Goal: Information Seeking & Learning: Learn about a topic

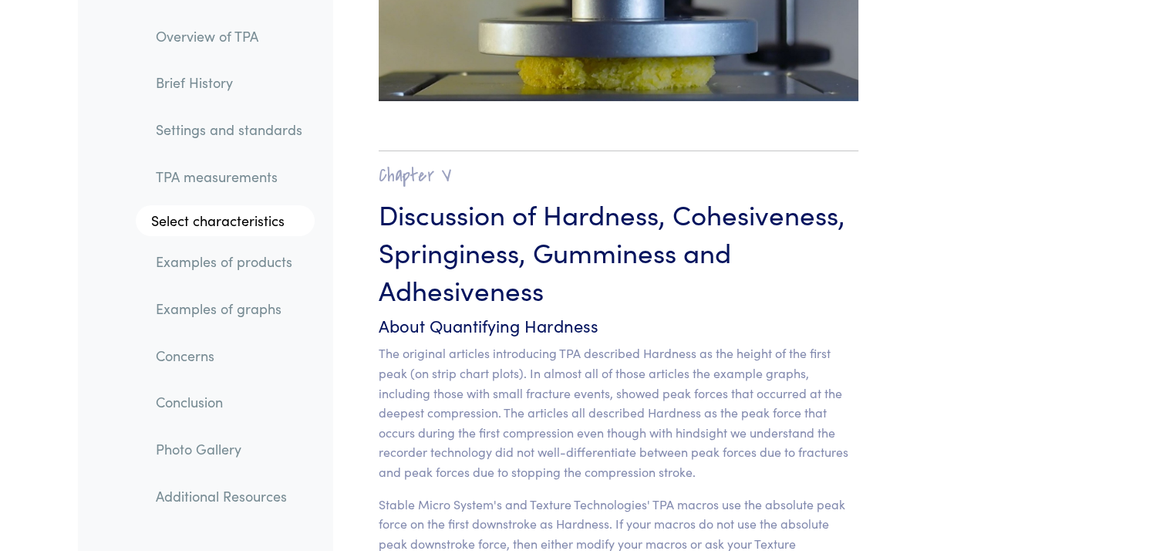
scroll to position [12000, 0]
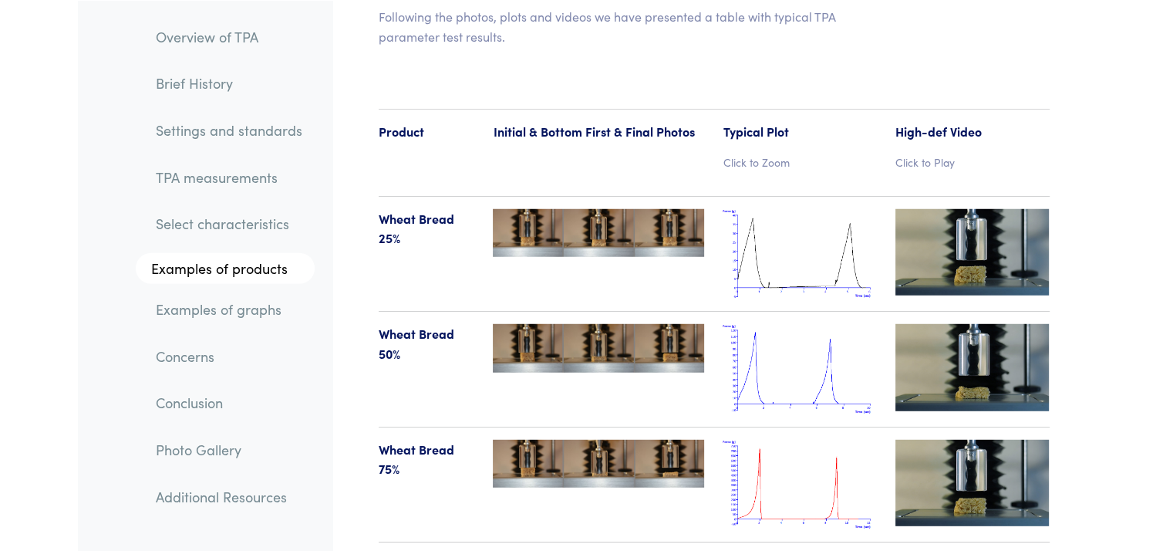
scroll to position [15957, 0]
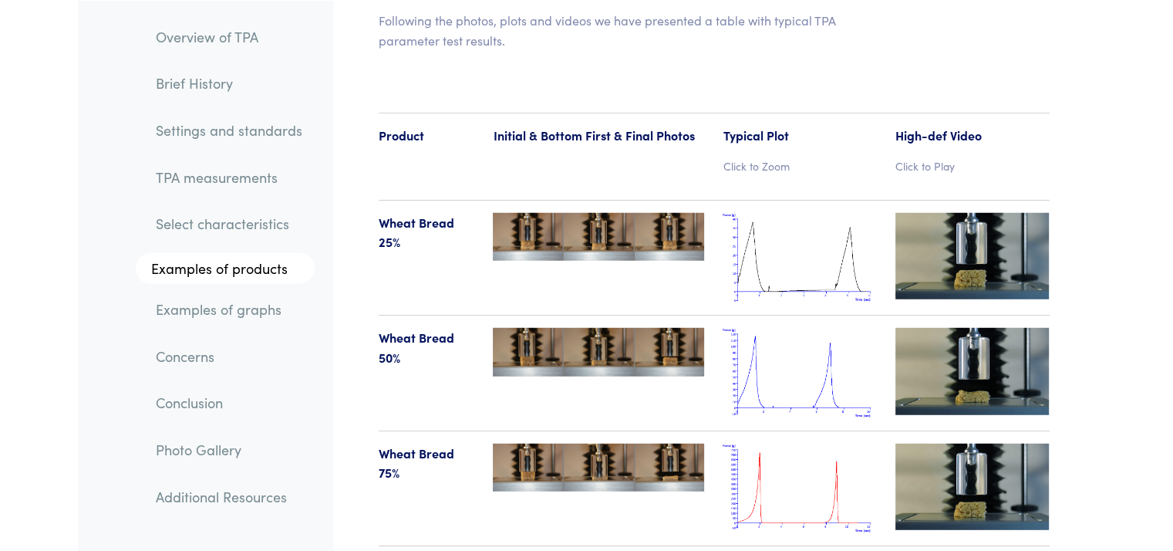
click at [925, 157] on p "Click to Play" at bounding box center [972, 165] width 154 height 17
click at [947, 213] on img at bounding box center [972, 256] width 154 height 86
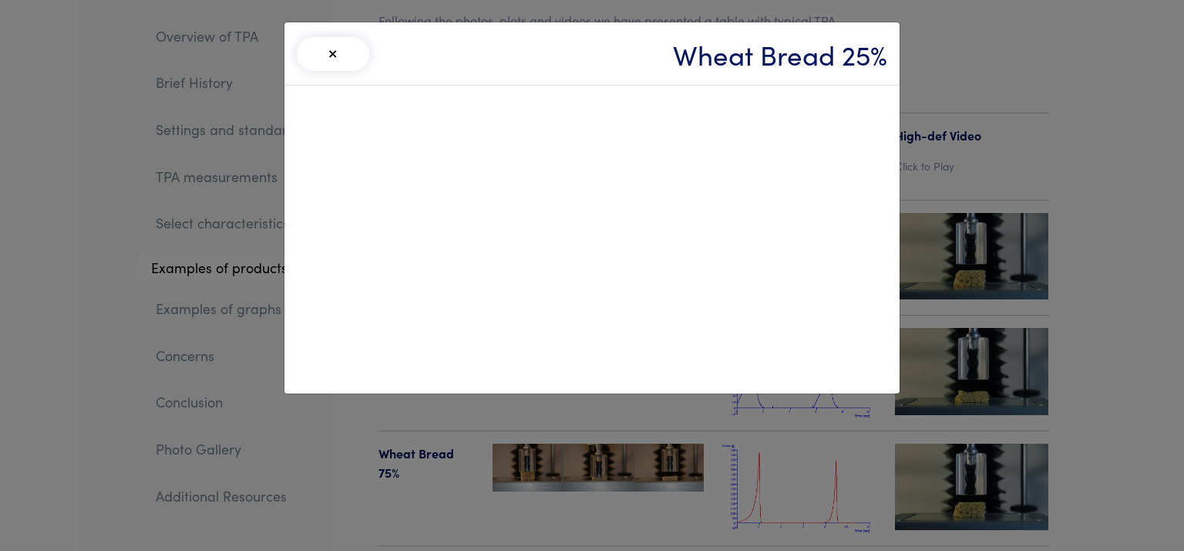
click at [1100, 222] on div "× Wheat Bread 25%" at bounding box center [592, 275] width 1184 height 551
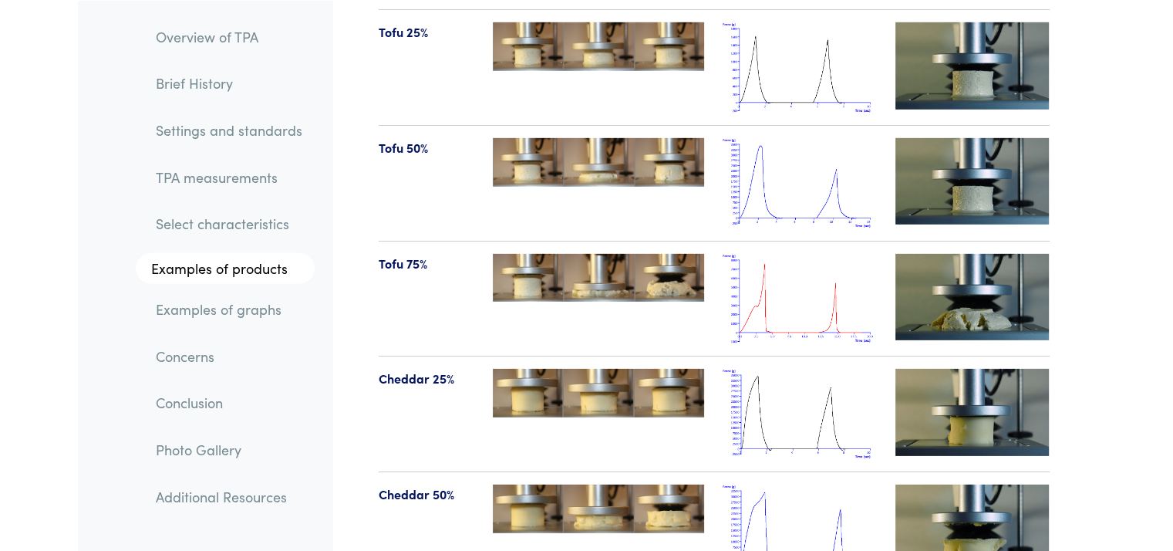
scroll to position [16496, 0]
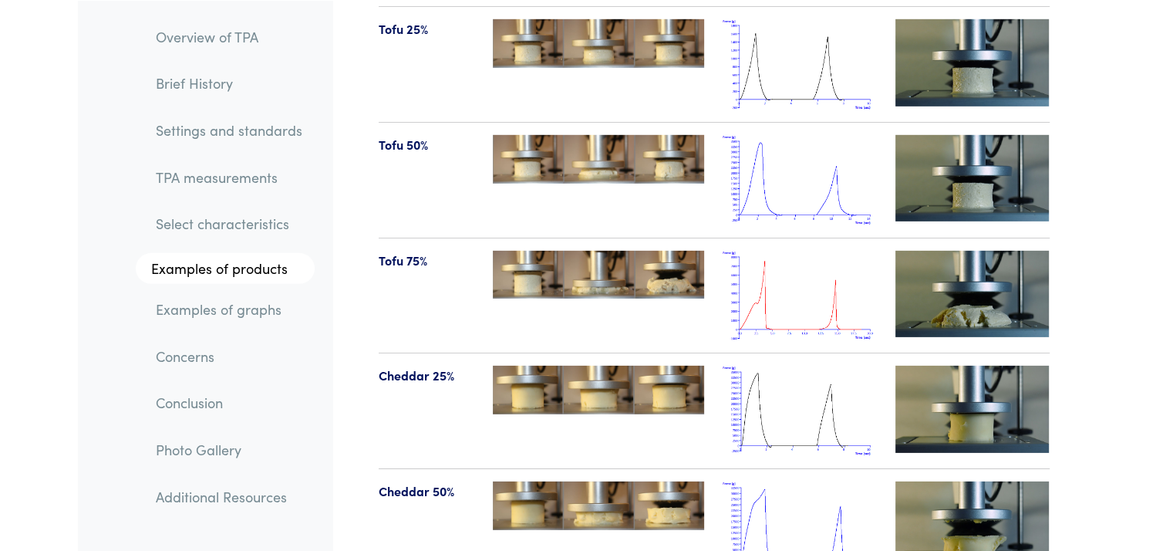
click at [962, 251] on img at bounding box center [972, 294] width 154 height 86
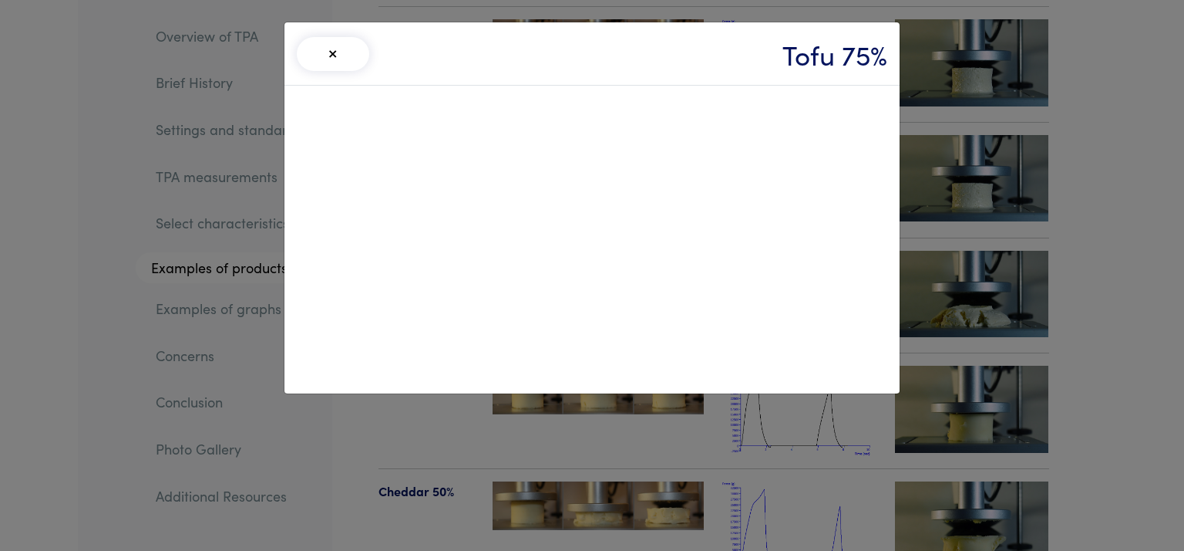
click at [1107, 218] on div "× Tofu 75%" at bounding box center [592, 275] width 1184 height 551
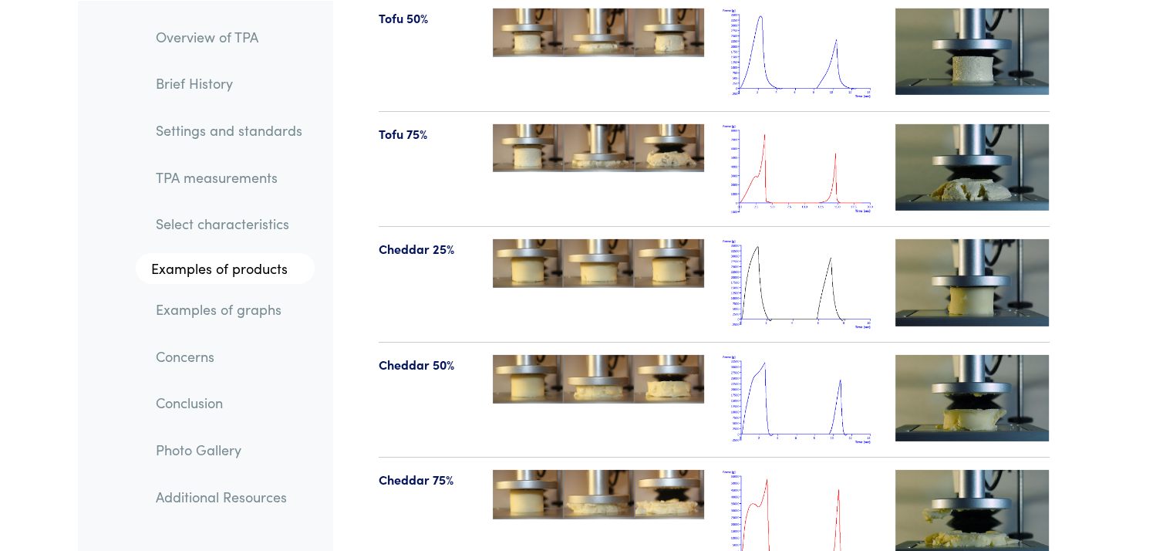
scroll to position [16626, 0]
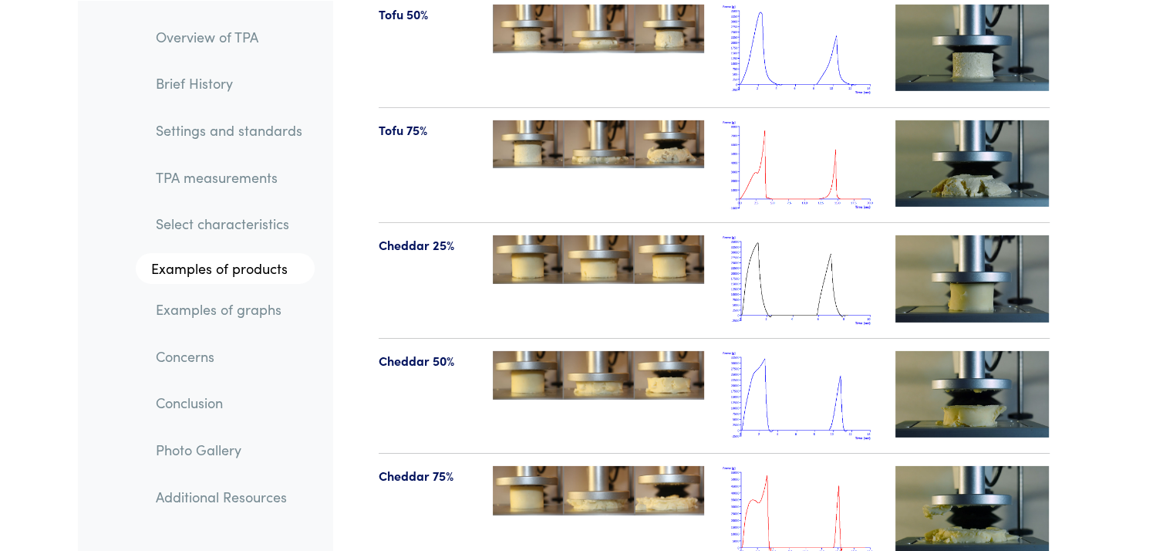
click at [783, 235] on img at bounding box center [799, 280] width 154 height 90
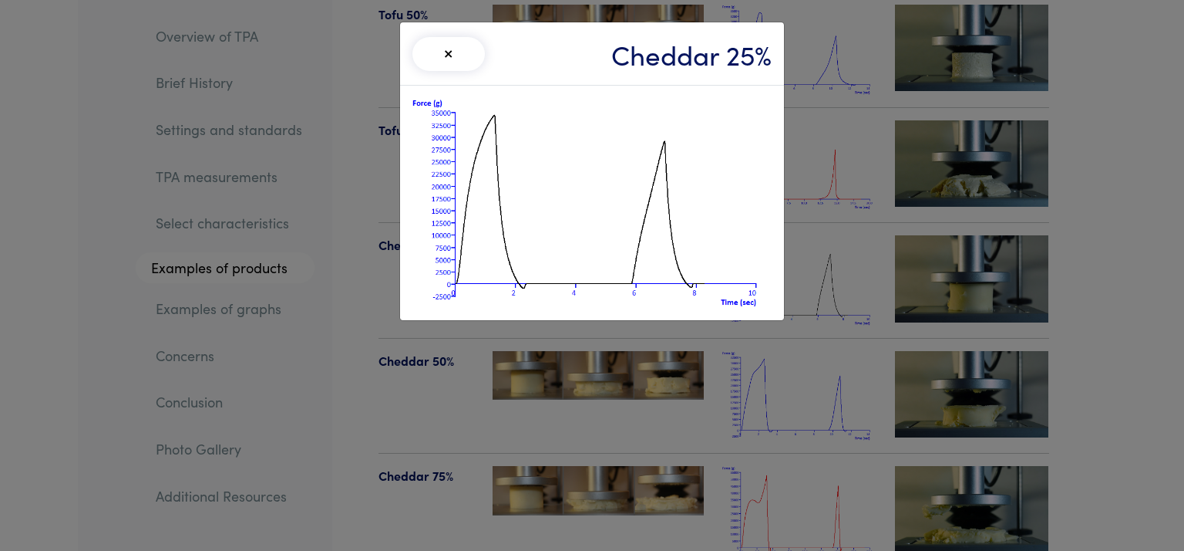
click at [1063, 204] on div "× Cheddar 25%" at bounding box center [592, 275] width 1184 height 551
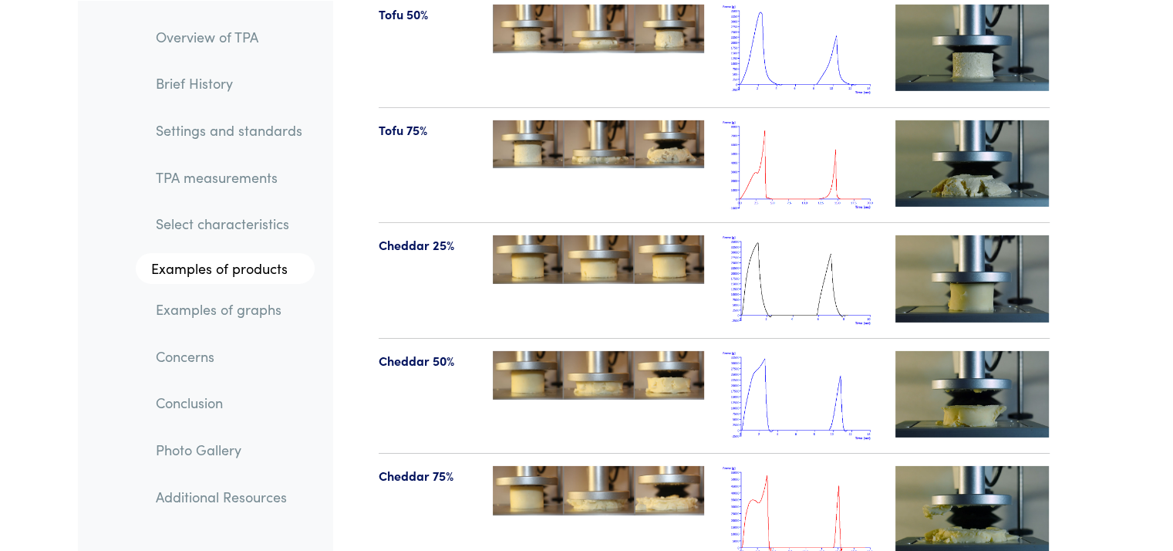
click at [807, 466] on img at bounding box center [799, 511] width 154 height 90
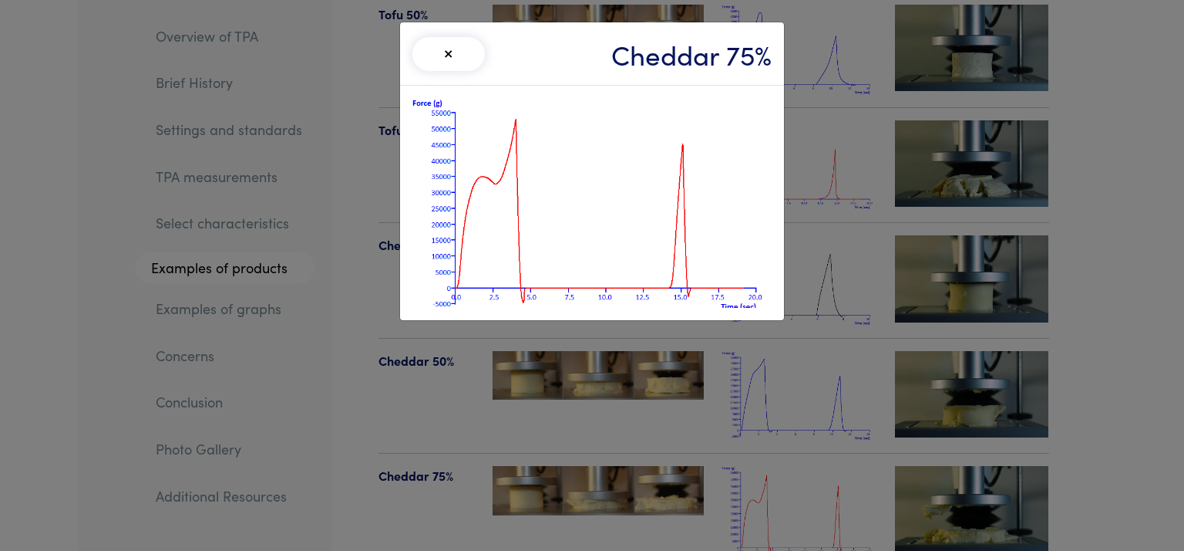
click at [1088, 316] on div "× Cheddar 75%" at bounding box center [592, 275] width 1184 height 551
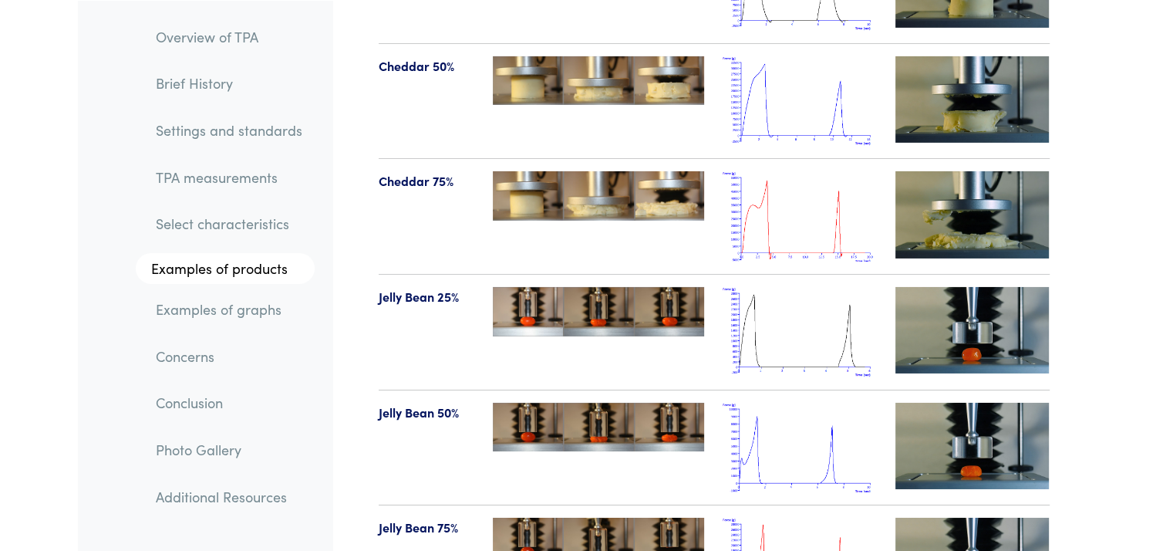
scroll to position [16921, 0]
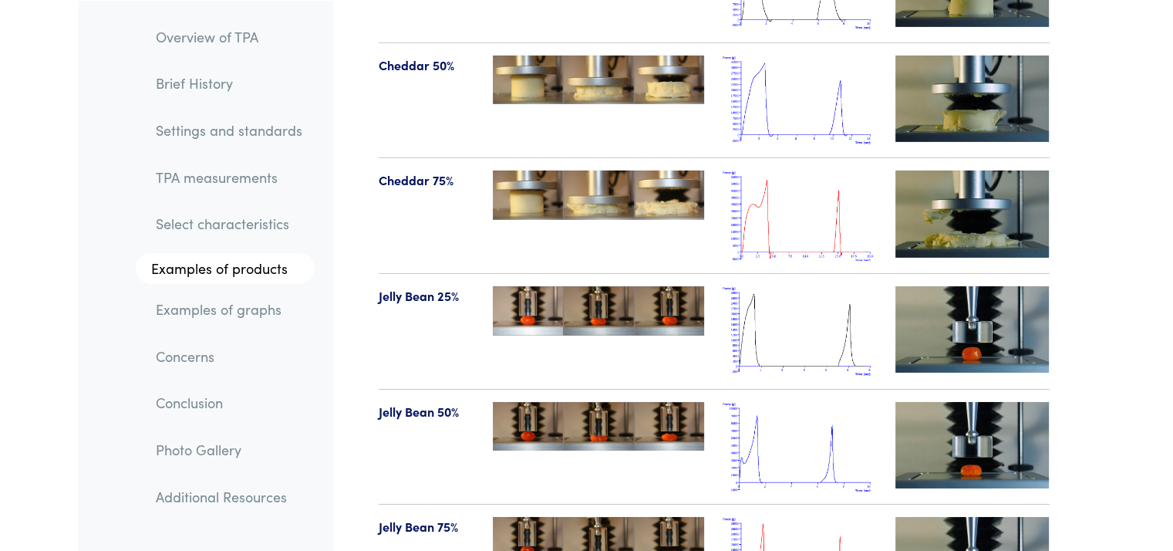
click at [836, 286] on img at bounding box center [799, 331] width 154 height 90
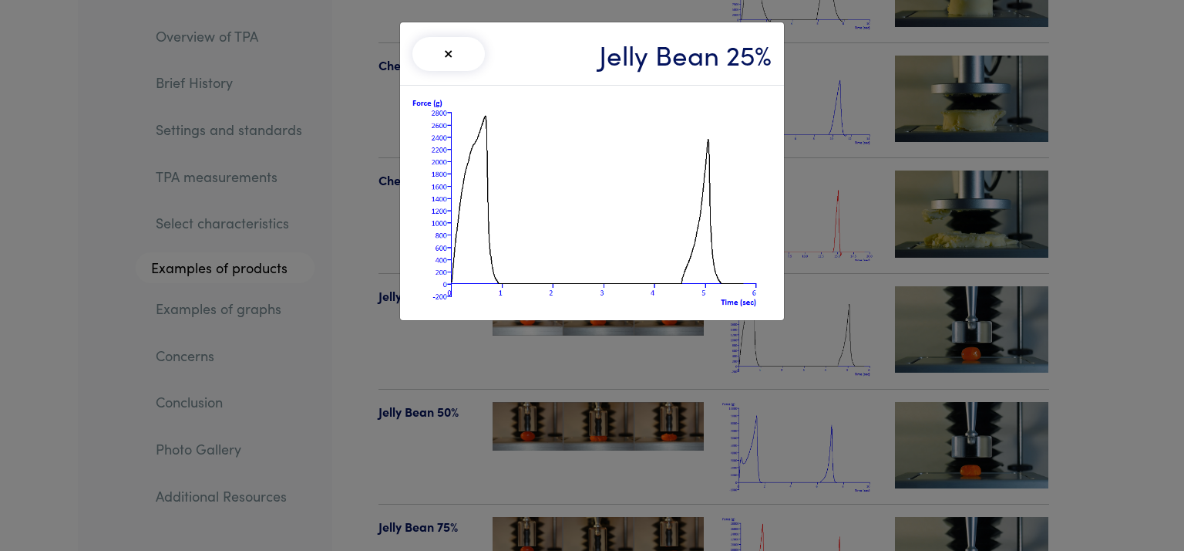
click at [1089, 277] on div "× Jelly Bean 25%" at bounding box center [592, 275] width 1184 height 551
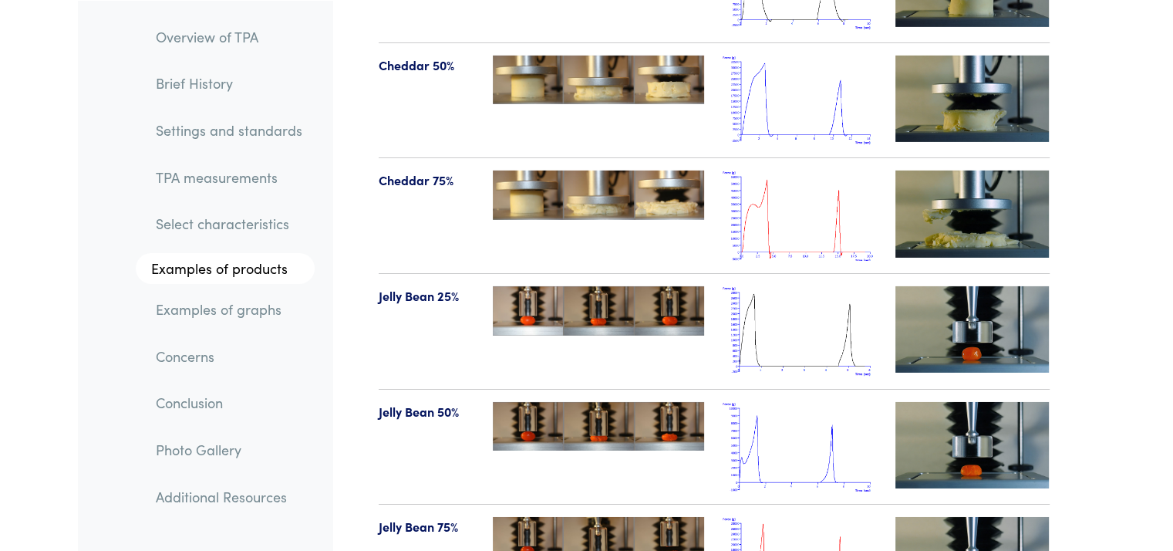
click at [852, 404] on img at bounding box center [799, 447] width 154 height 90
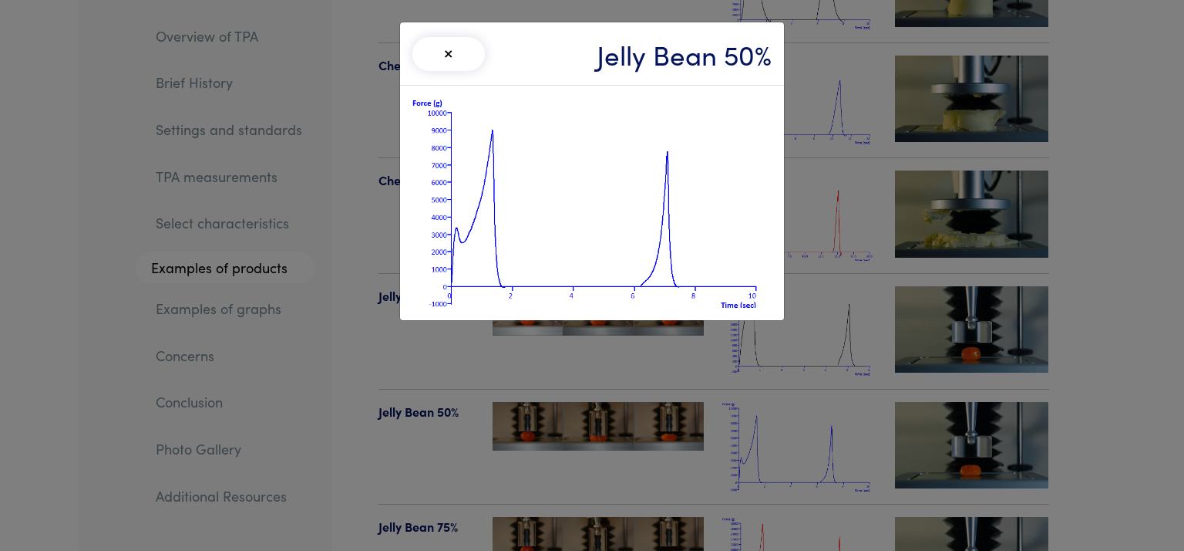
click at [1062, 369] on div "× Jelly Bean 50%" at bounding box center [592, 275] width 1184 height 551
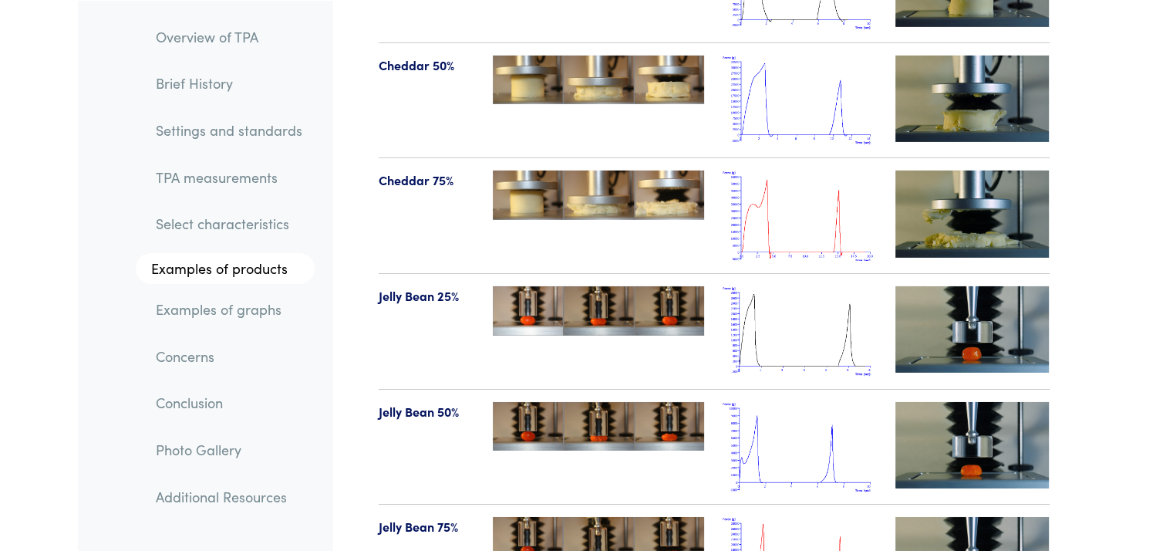
click at [983, 286] on img at bounding box center [972, 329] width 154 height 86
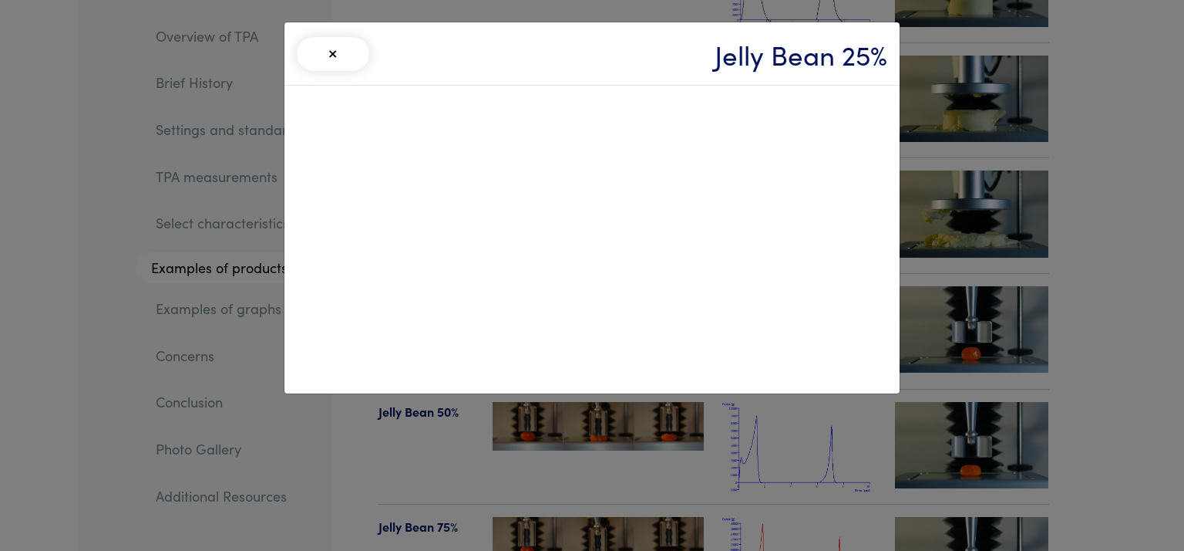
click at [1089, 221] on div "× Jelly Bean 25%" at bounding box center [592, 275] width 1184 height 551
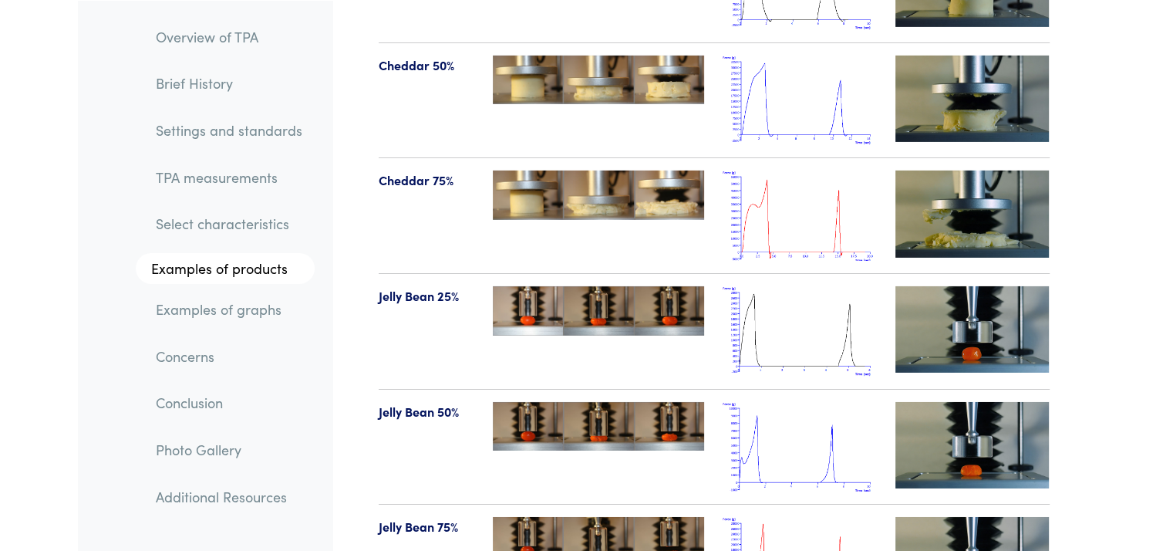
click at [803, 286] on img at bounding box center [799, 331] width 154 height 90
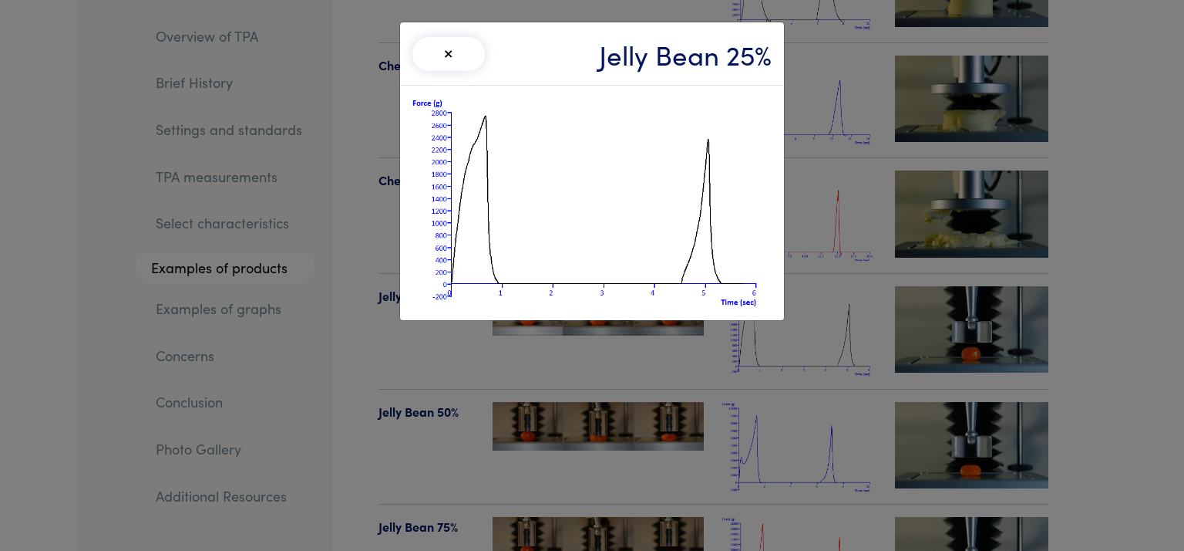
click at [1092, 255] on div "× Jelly Bean 25%" at bounding box center [592, 275] width 1184 height 551
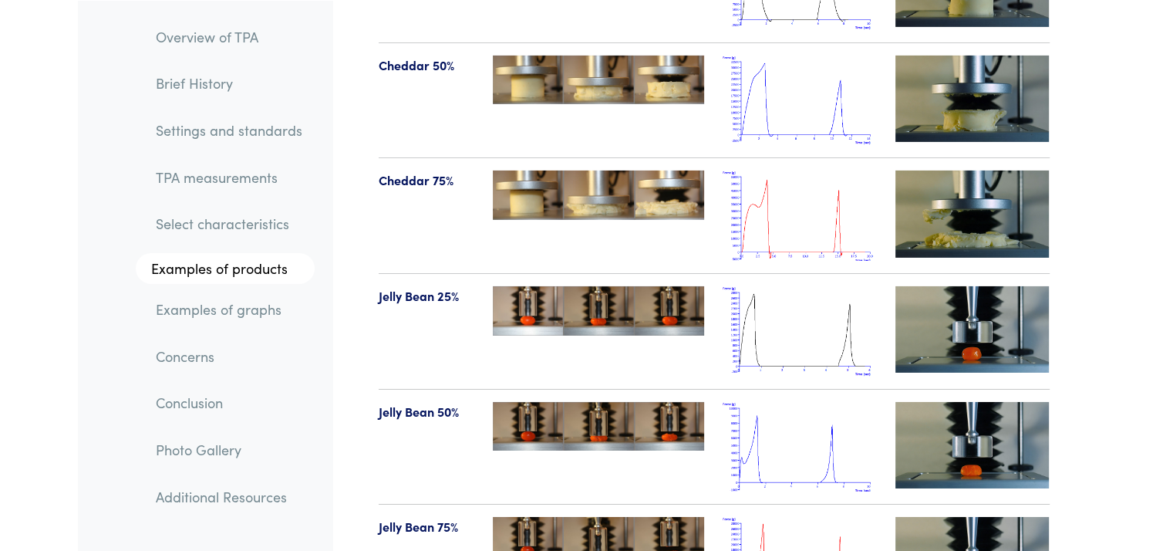
click at [973, 402] on img at bounding box center [972, 445] width 154 height 86
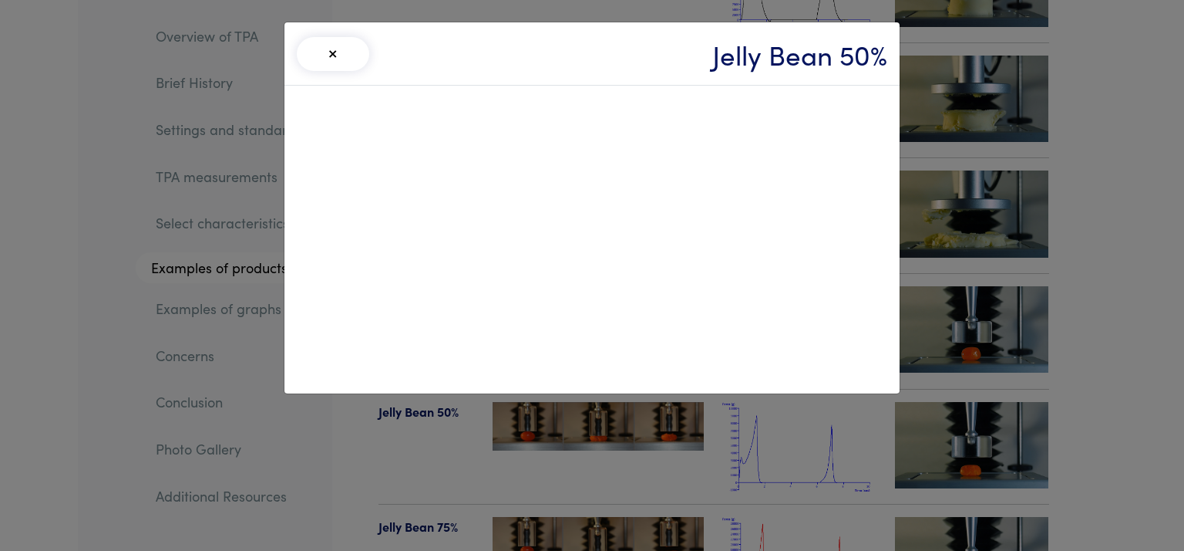
click at [1073, 371] on div "× Jelly Bean 50%" at bounding box center [592, 275] width 1184 height 551
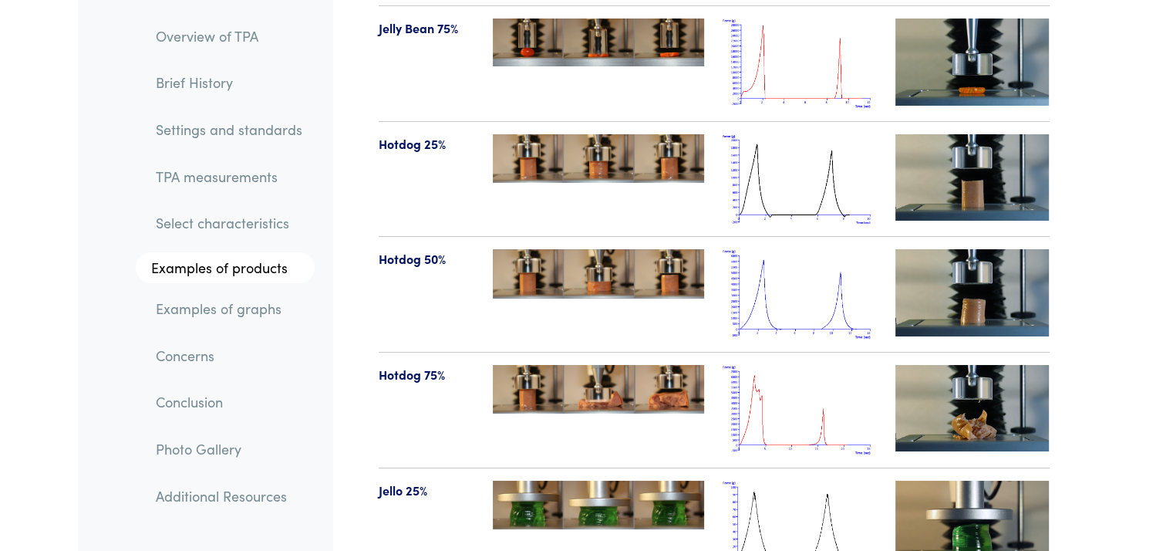
scroll to position [17425, 0]
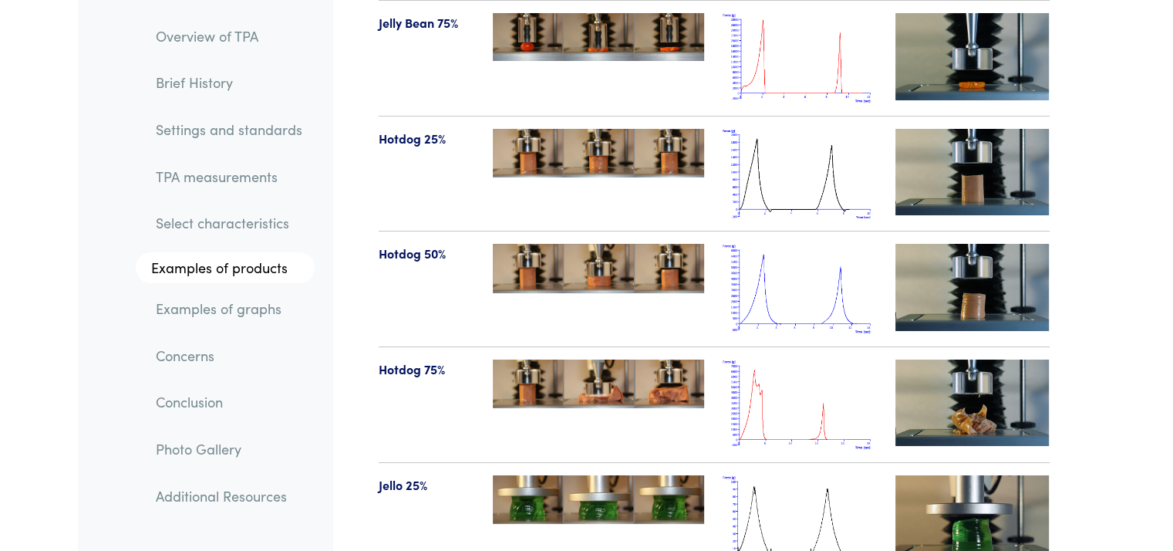
click at [934, 359] on img at bounding box center [972, 402] width 154 height 86
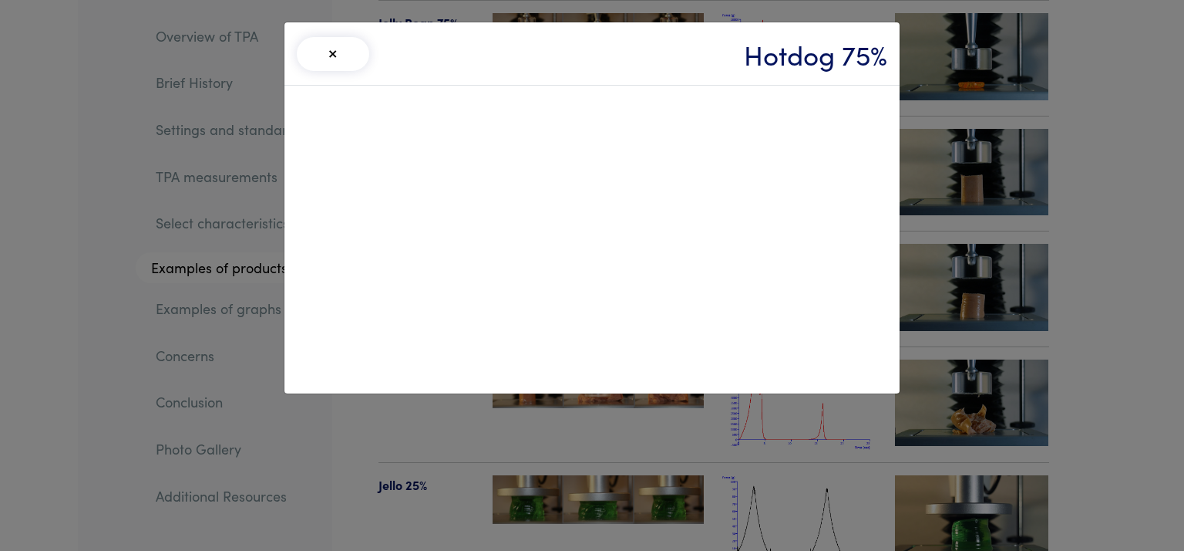
click at [1064, 363] on div "× Hotdog 75%" at bounding box center [592, 275] width 1184 height 551
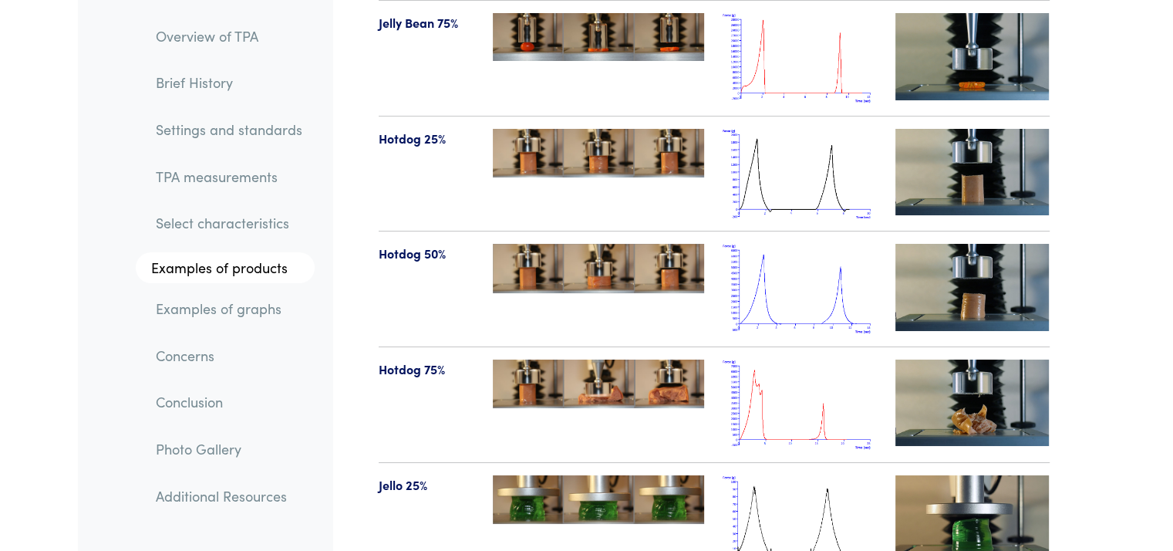
click at [952, 244] on img at bounding box center [972, 287] width 154 height 86
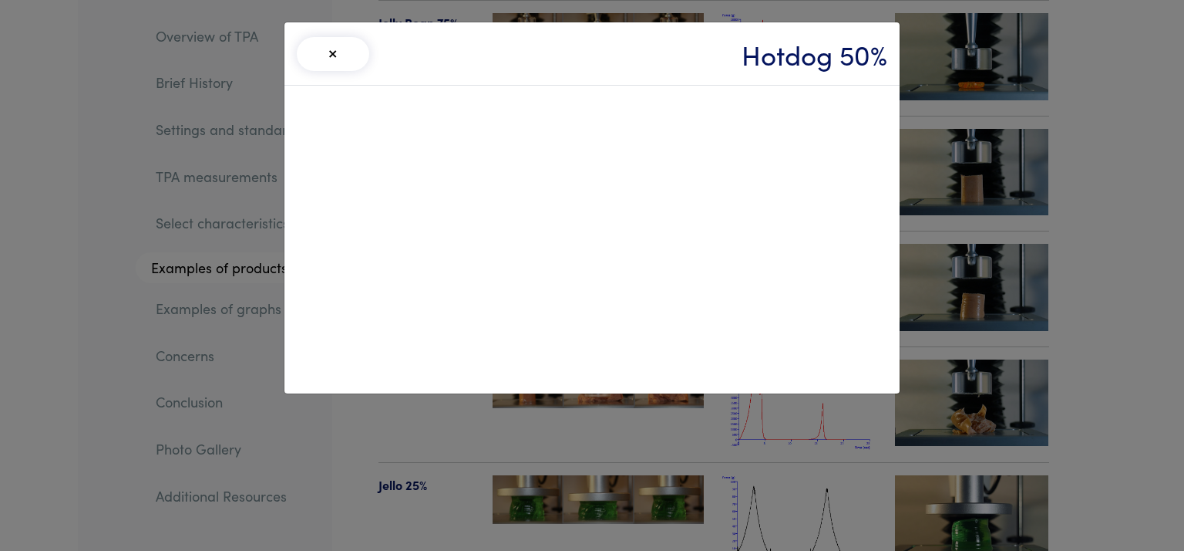
click at [1092, 207] on div "× Hotdog 50%" at bounding box center [592, 275] width 1184 height 551
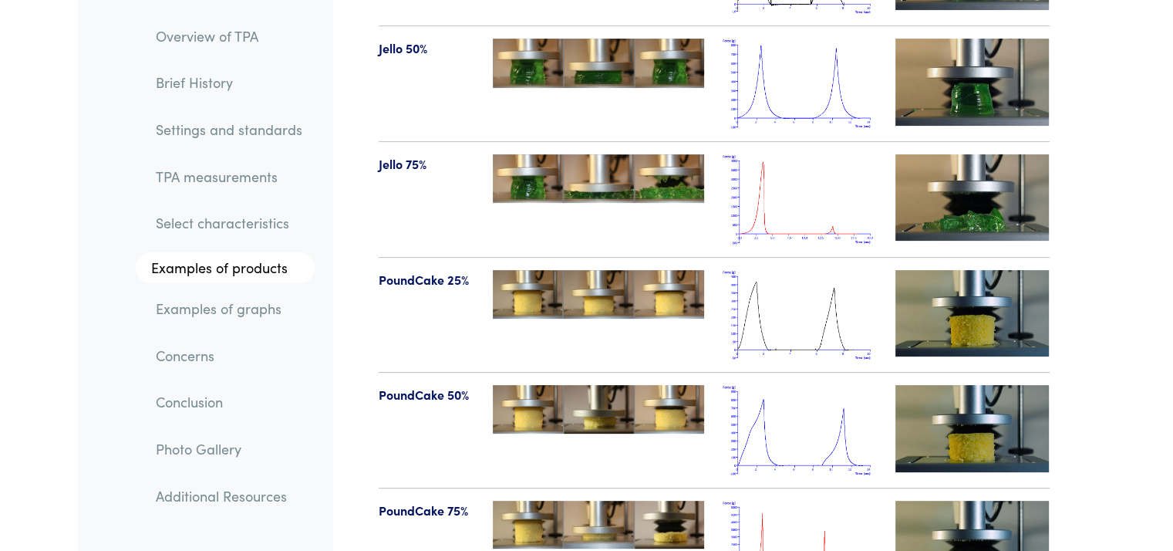
scroll to position [17978, 0]
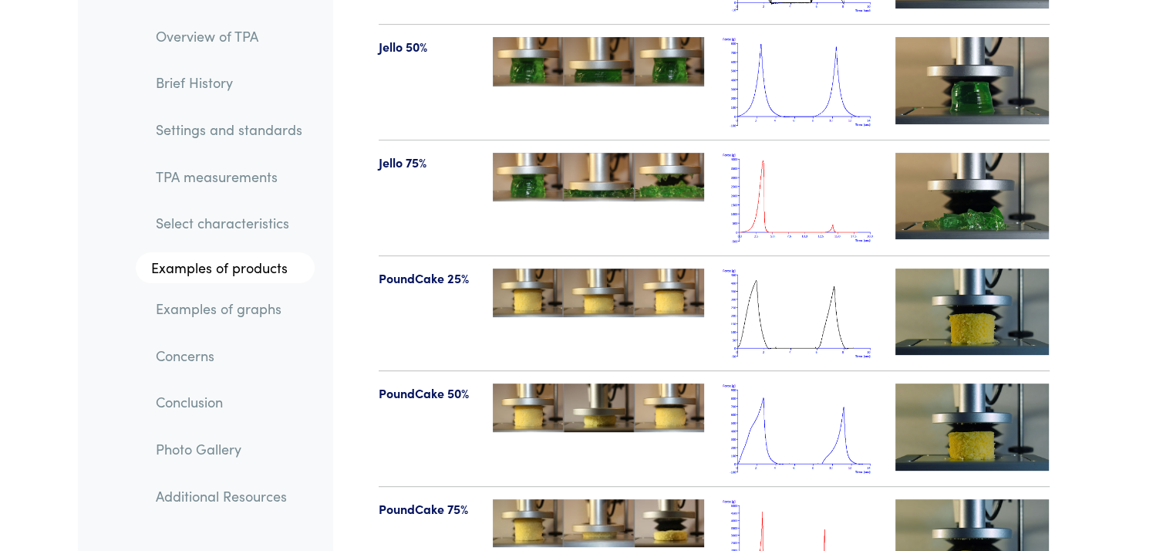
click at [960, 268] on img at bounding box center [972, 311] width 154 height 86
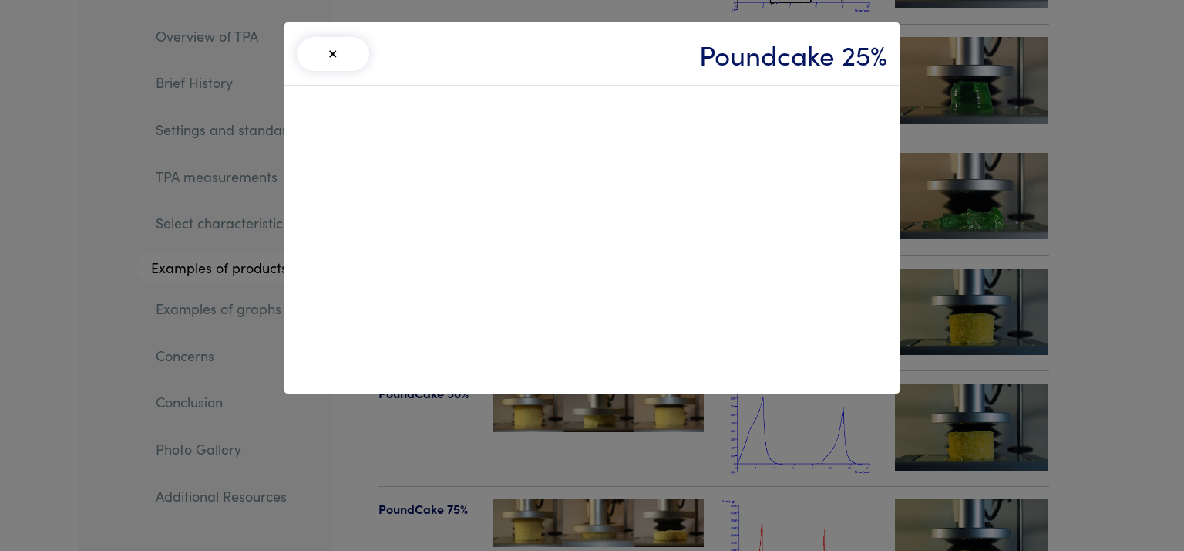
click at [1116, 308] on div "× Poundcake 25%" at bounding box center [592, 275] width 1184 height 551
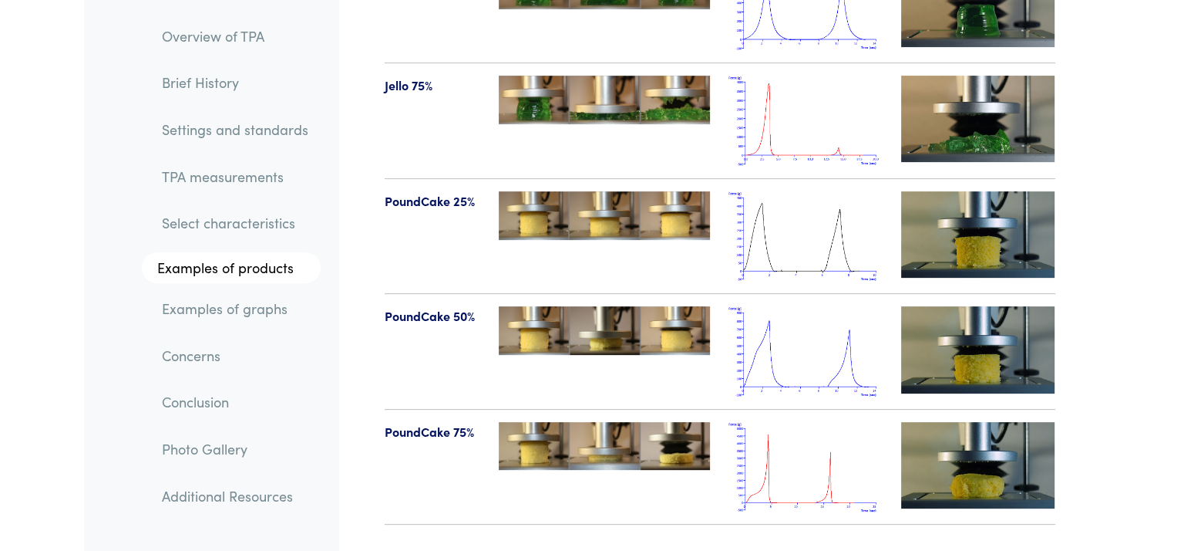
scroll to position [18055, 0]
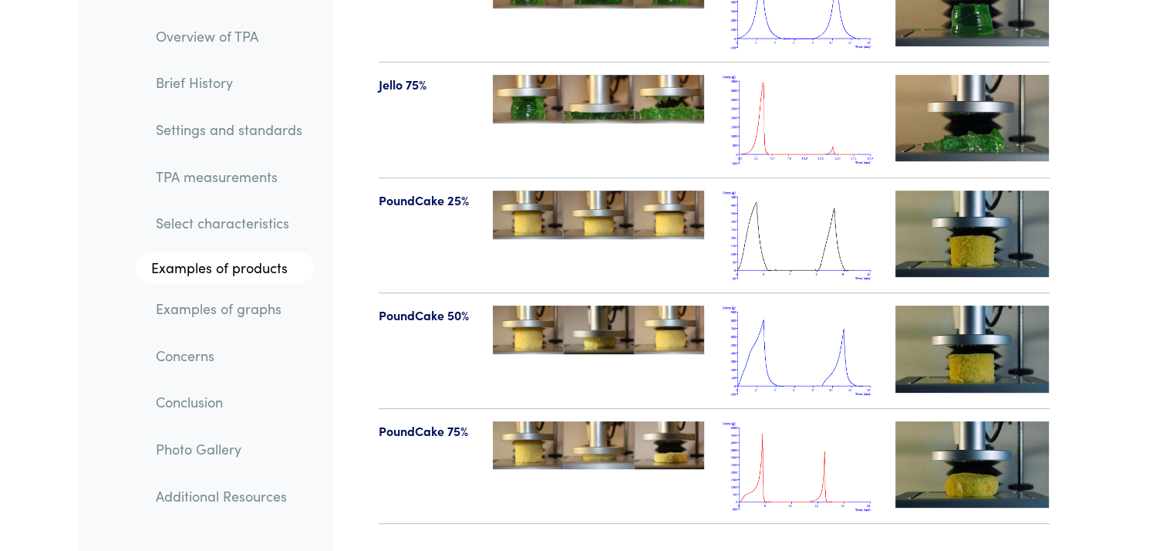
click at [993, 305] on img at bounding box center [972, 348] width 154 height 86
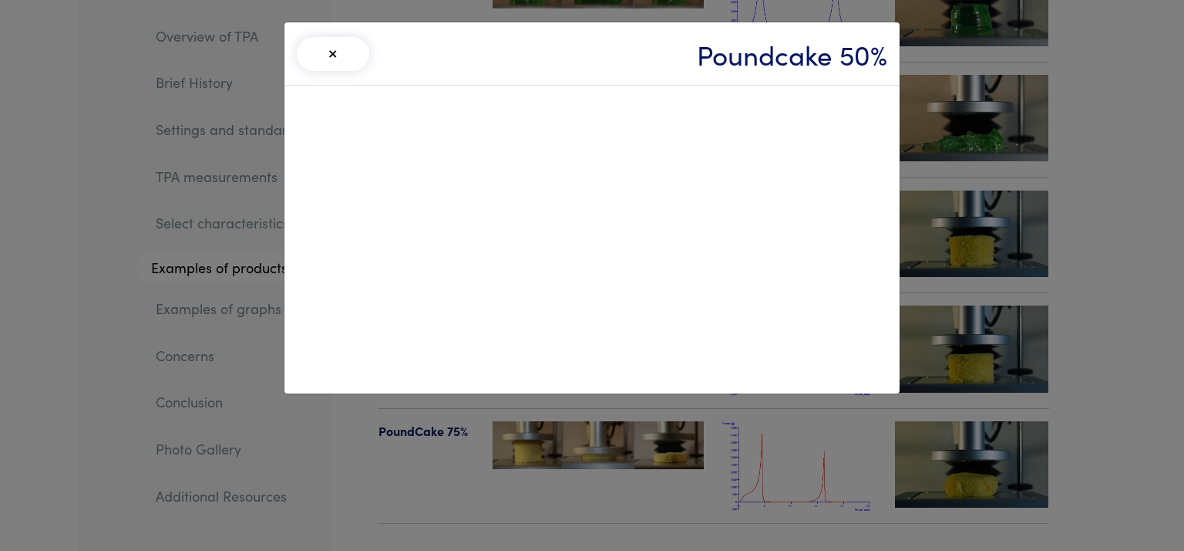
click at [1066, 325] on div "× Poundcake 50%" at bounding box center [592, 275] width 1184 height 551
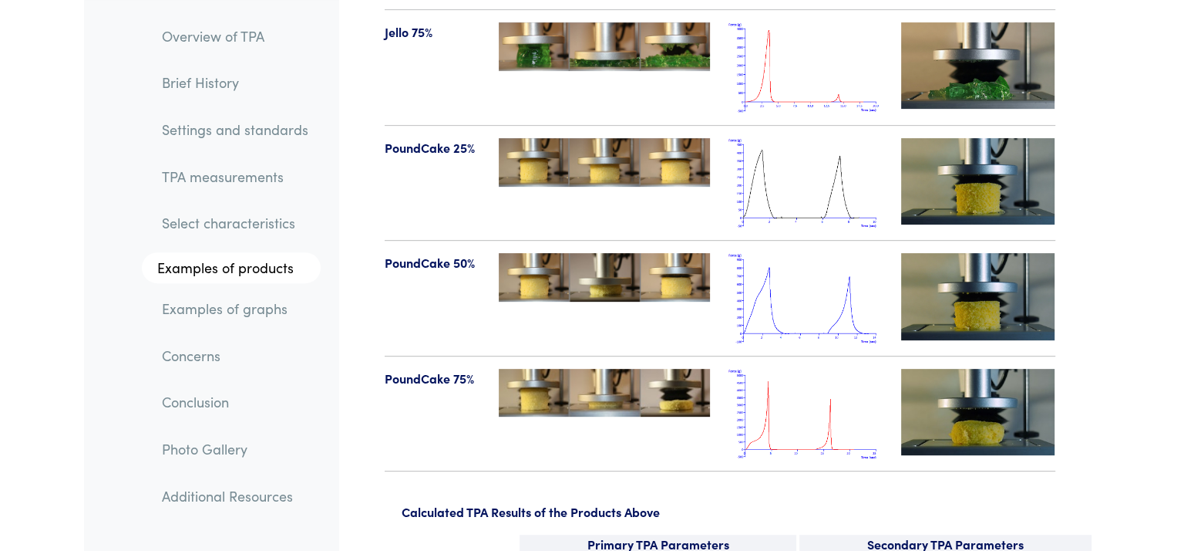
scroll to position [18116, 0]
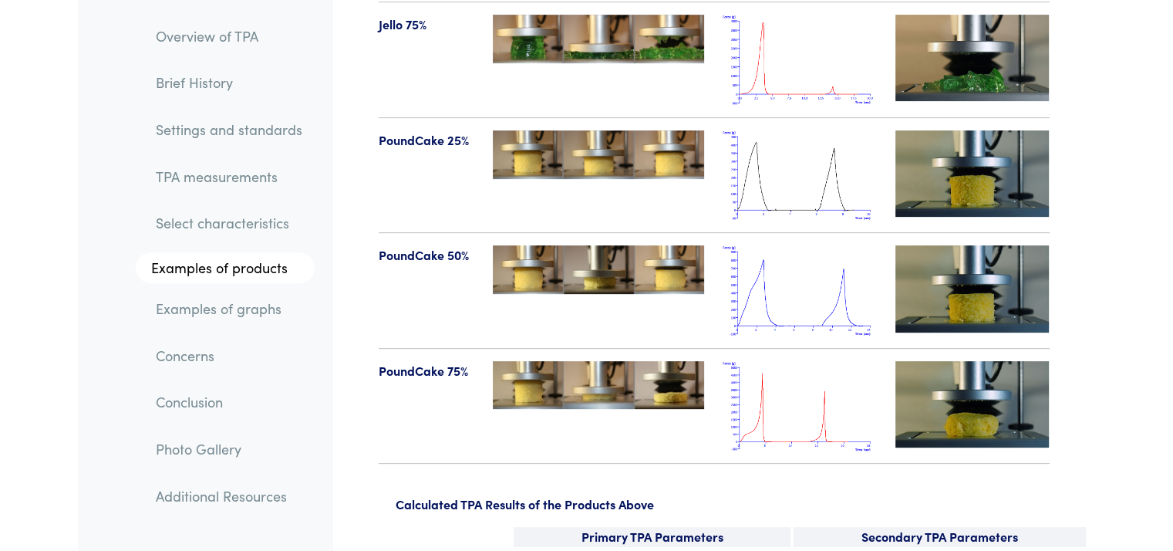
click at [968, 369] on img at bounding box center [972, 404] width 154 height 86
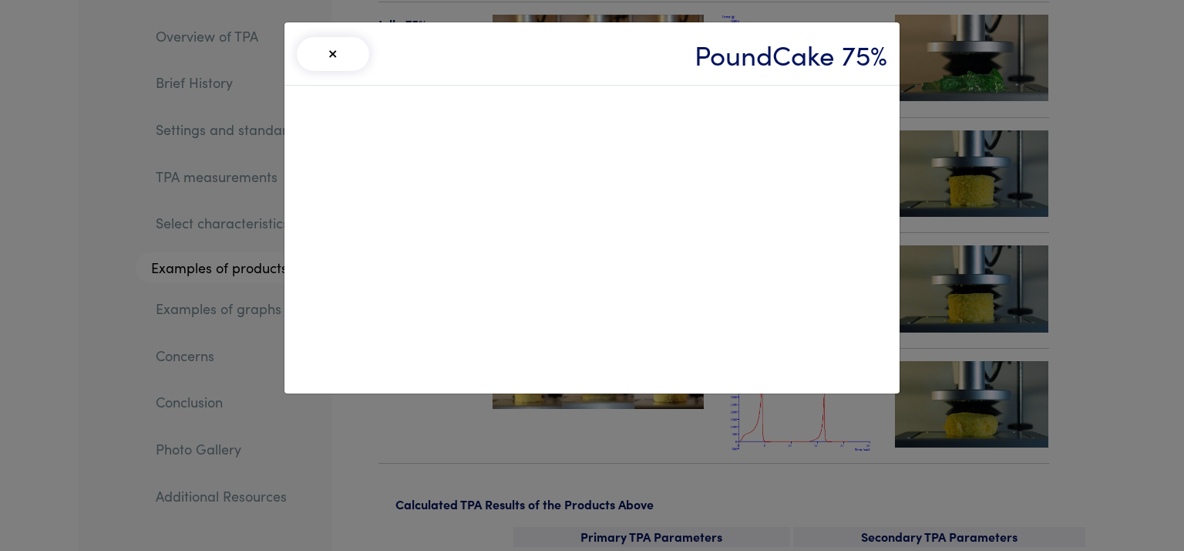
click at [1089, 338] on div "× PoundCake 75%" at bounding box center [592, 275] width 1184 height 551
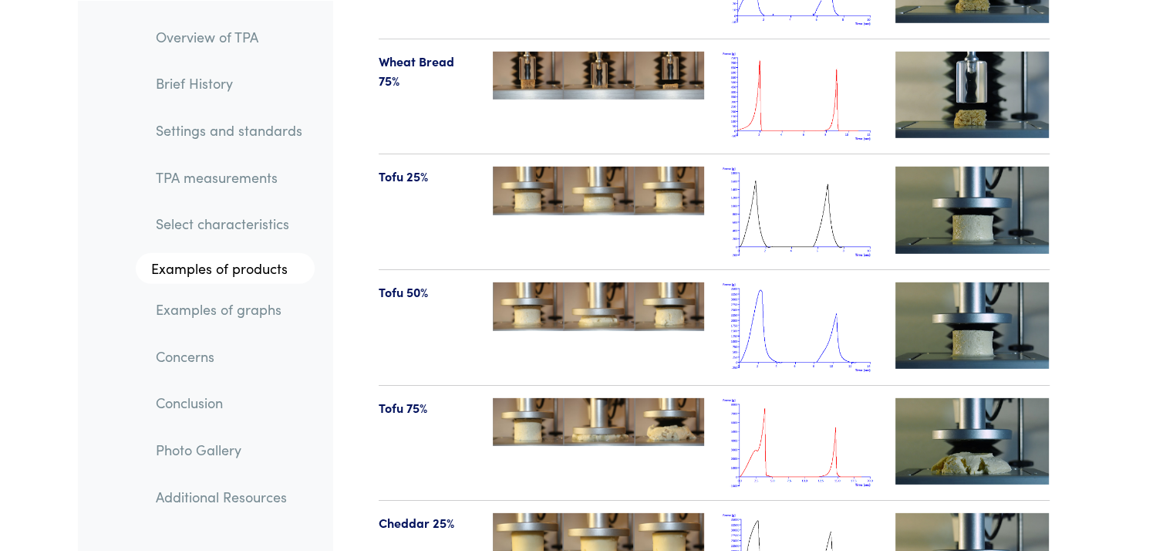
scroll to position [16352, 0]
